Goal: Check status: Check status

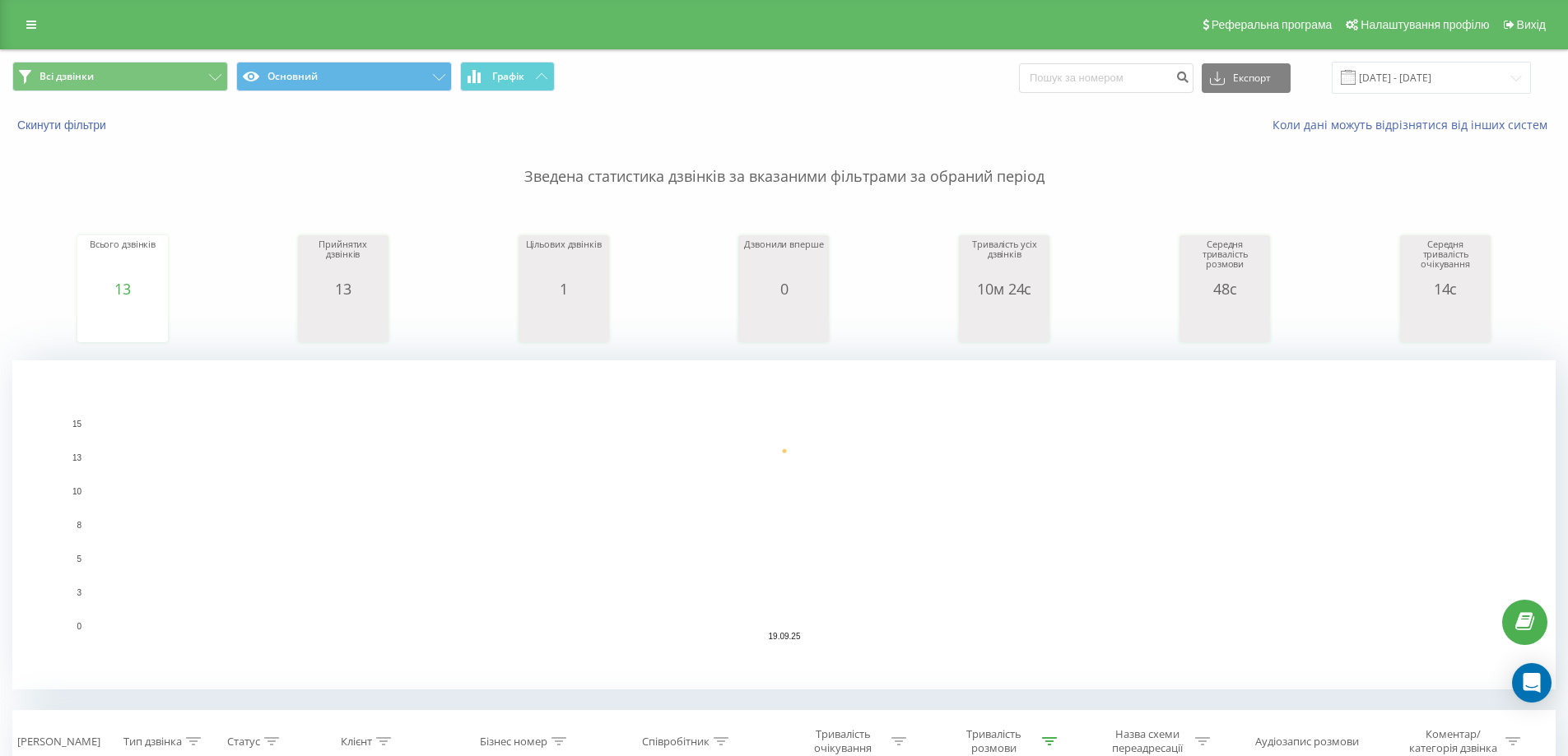
click at [221, 160] on p "Зведена статистика дзвінків за вказаними фільтрами за обраний період" at bounding box center [784, 160] width 1544 height 55
